Goal: Task Accomplishment & Management: Use online tool/utility

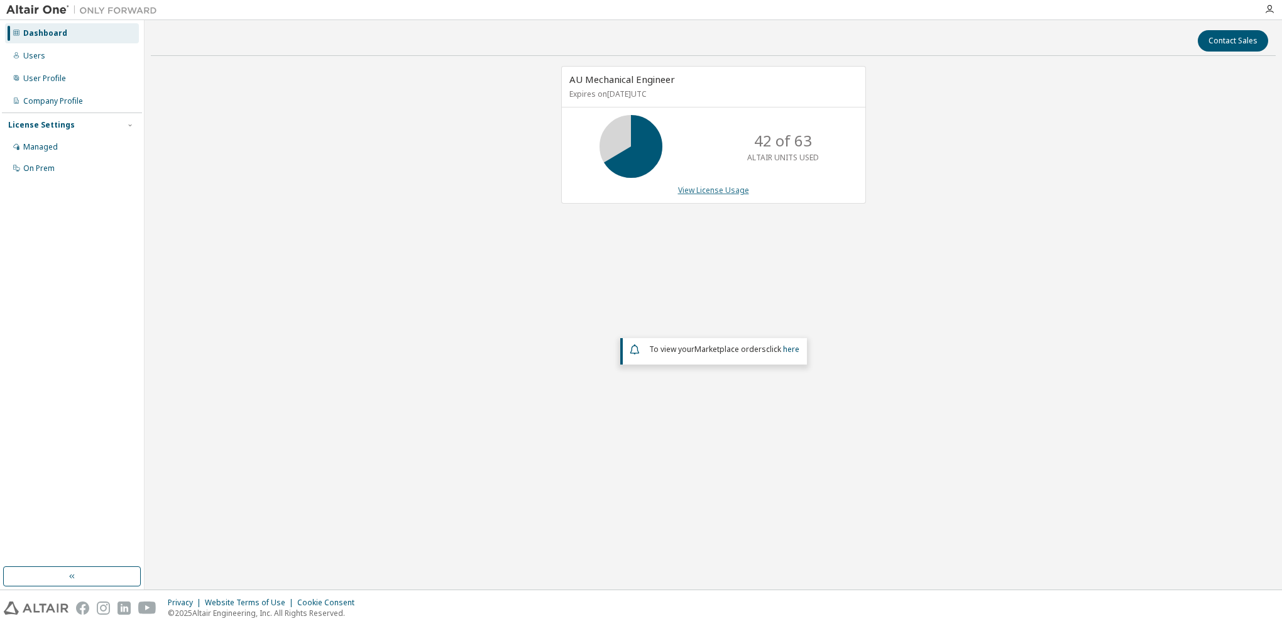
click at [699, 187] on link "View License Usage" at bounding box center [713, 190] width 71 height 11
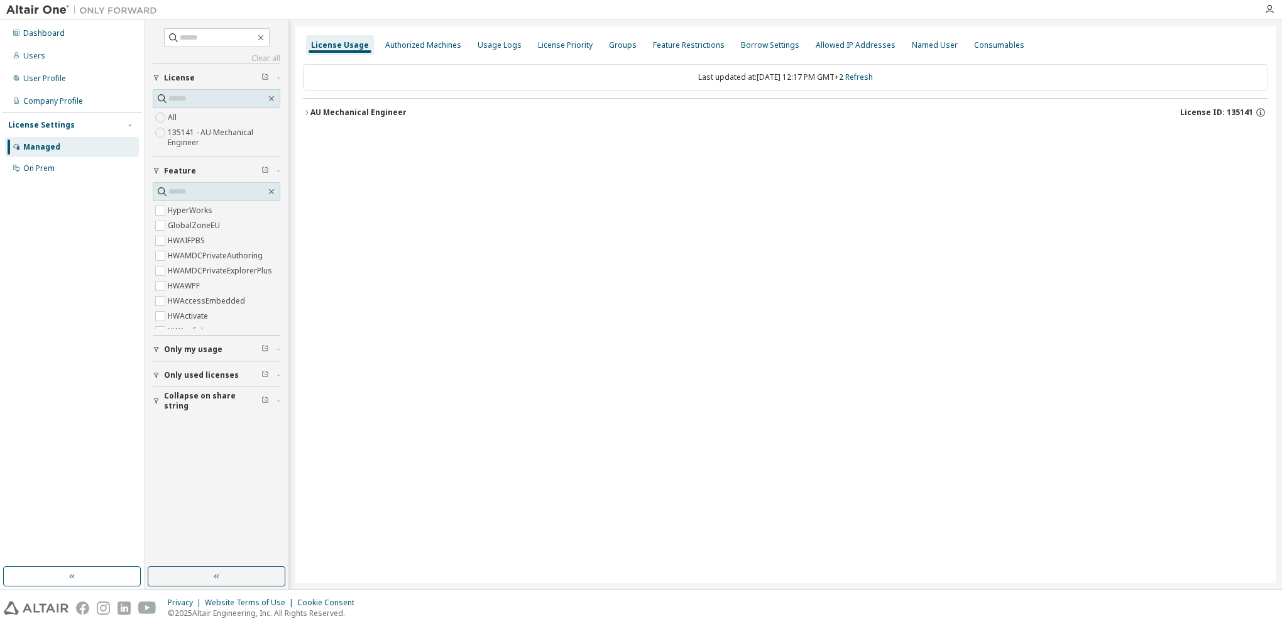
click at [291, 103] on div "Clear all Collapse on share string Only used licenses Only my usage Feature Hyp…" at bounding box center [712, 304] width 1137 height 569
click at [300, 104] on div "License Usage Authorized Machines Usage Logs License Priority Groups Feature Re…" at bounding box center [785, 304] width 980 height 557
click at [308, 109] on icon "button" at bounding box center [307, 113] width 8 height 8
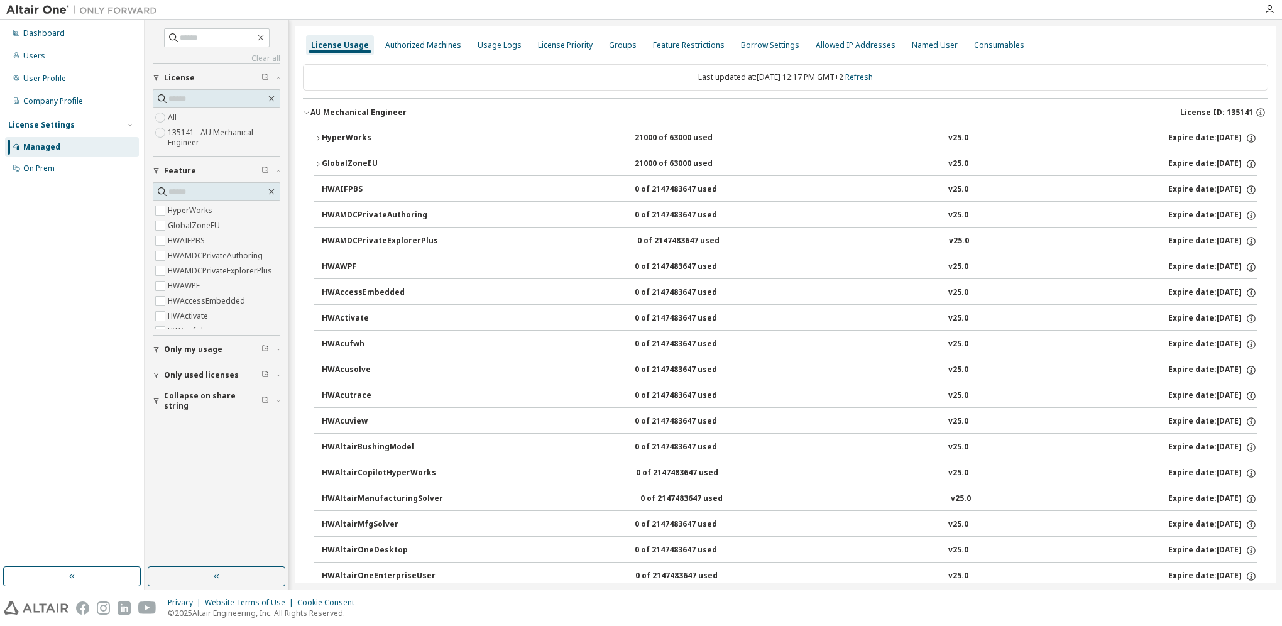
click at [324, 138] on div "HyperWorks" at bounding box center [378, 138] width 113 height 11
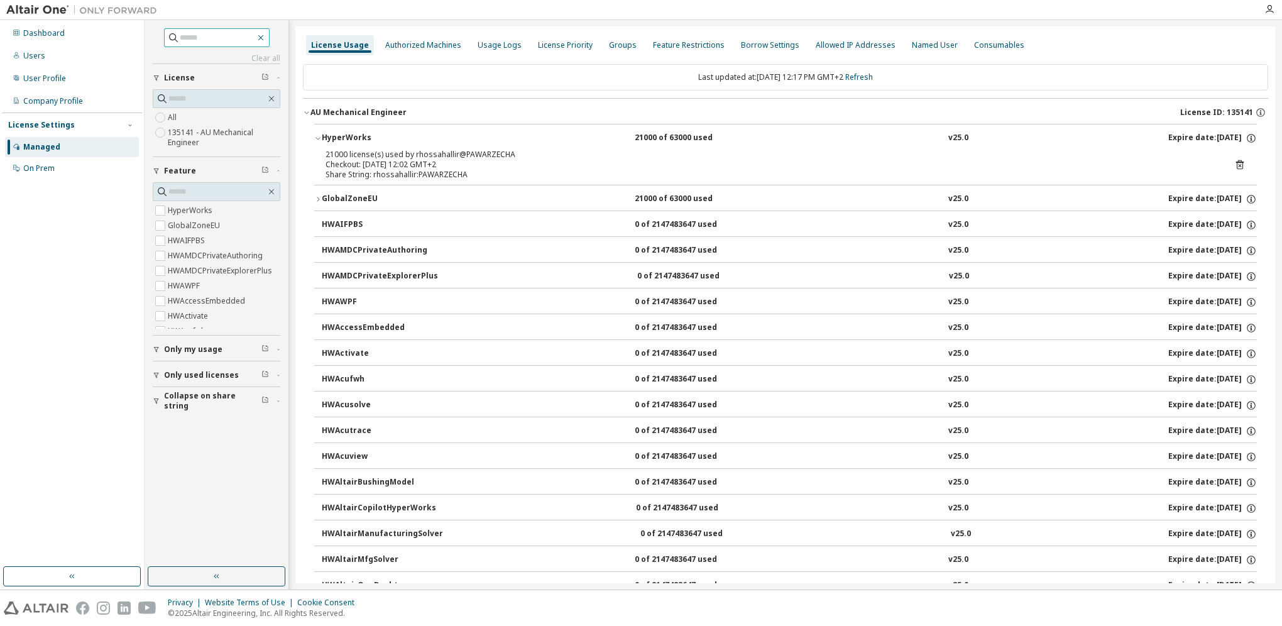
click at [266, 38] on icon "button" at bounding box center [261, 38] width 10 height 10
click at [266, 39] on icon "button" at bounding box center [261, 38] width 10 height 10
